Goal: Check status: Check status

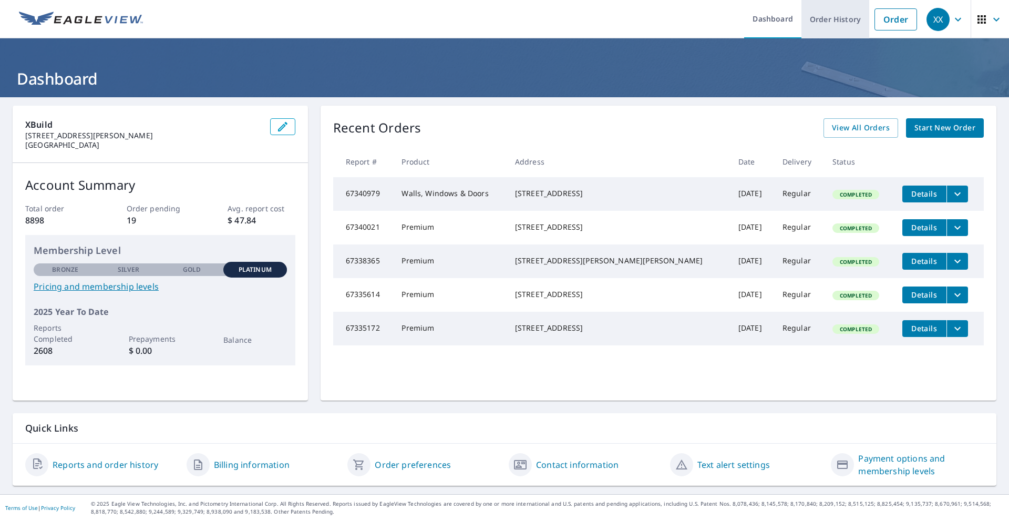
click at [826, 24] on link "Order History" at bounding box center [835, 19] width 68 height 38
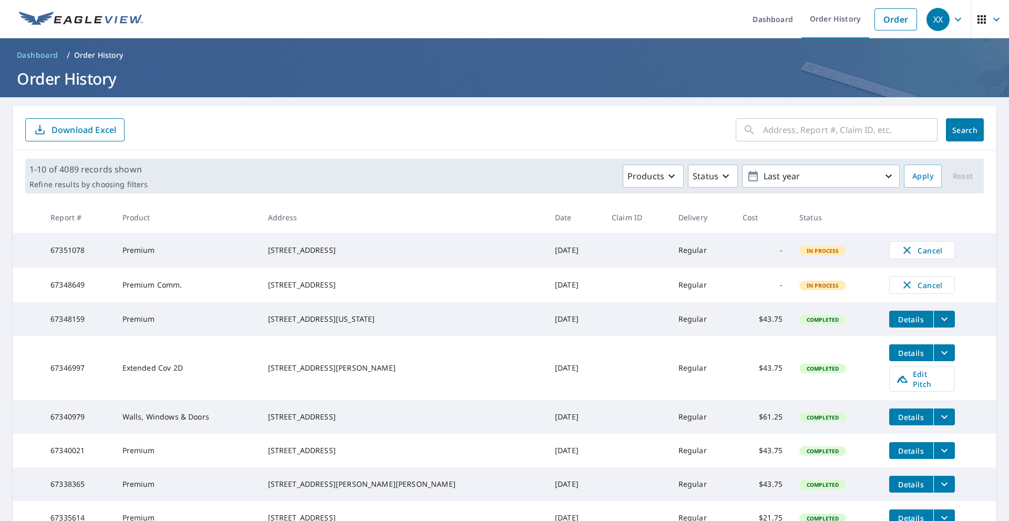
click at [767, 128] on input "text" at bounding box center [850, 129] width 174 height 29
type input "m"
type input "[PERSON_NAME]"
click button "Search" at bounding box center [965, 129] width 38 height 23
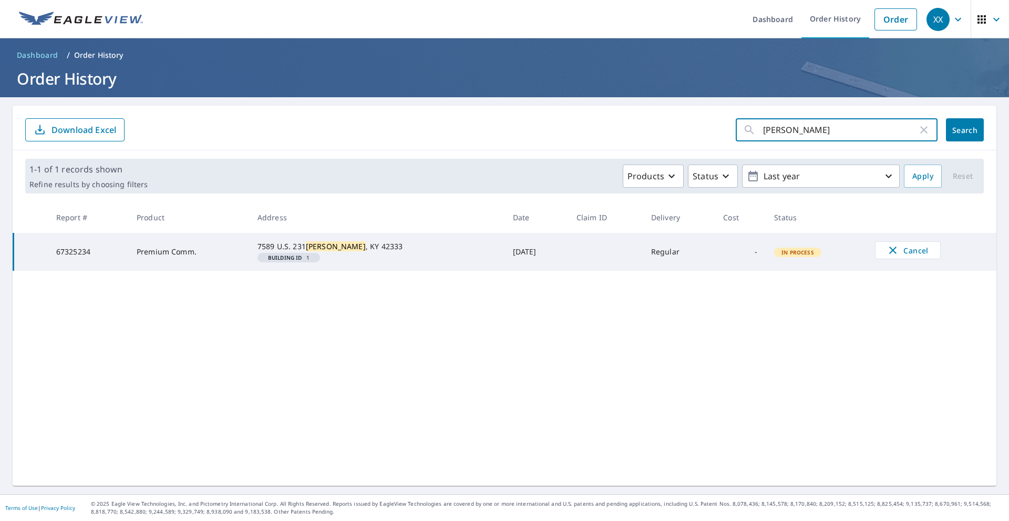
drag, startPoint x: 805, startPoint y: 134, endPoint x: 659, endPoint y: 134, distance: 145.5
click at [662, 133] on form "[PERSON_NAME] ​ Search Download Excel" at bounding box center [504, 129] width 958 height 23
type input "white oak"
click button "Search" at bounding box center [965, 129] width 38 height 23
